Goal: Transaction & Acquisition: Purchase product/service

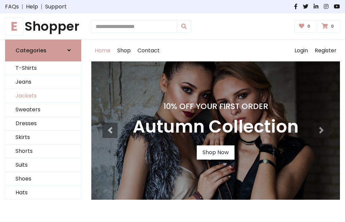
click at [43, 96] on link "Jackets" at bounding box center [43, 96] width 76 height 14
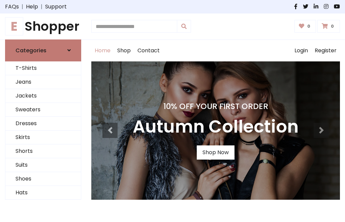
click at [43, 50] on h6 "Categories" at bounding box center [31, 50] width 31 height 6
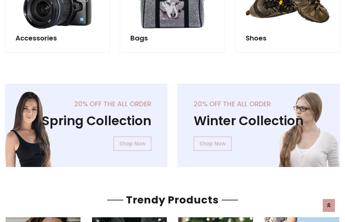
scroll to position [630, 0]
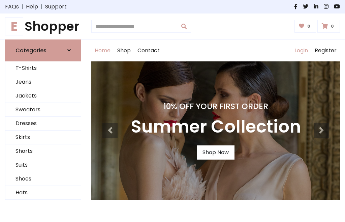
click at [301, 50] on link "Login" at bounding box center [301, 51] width 20 height 22
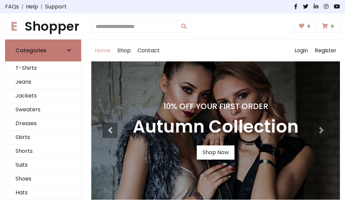
click at [69, 50] on icon at bounding box center [68, 50] width 3 height 5
